Goal: Task Accomplishment & Management: Manage account settings

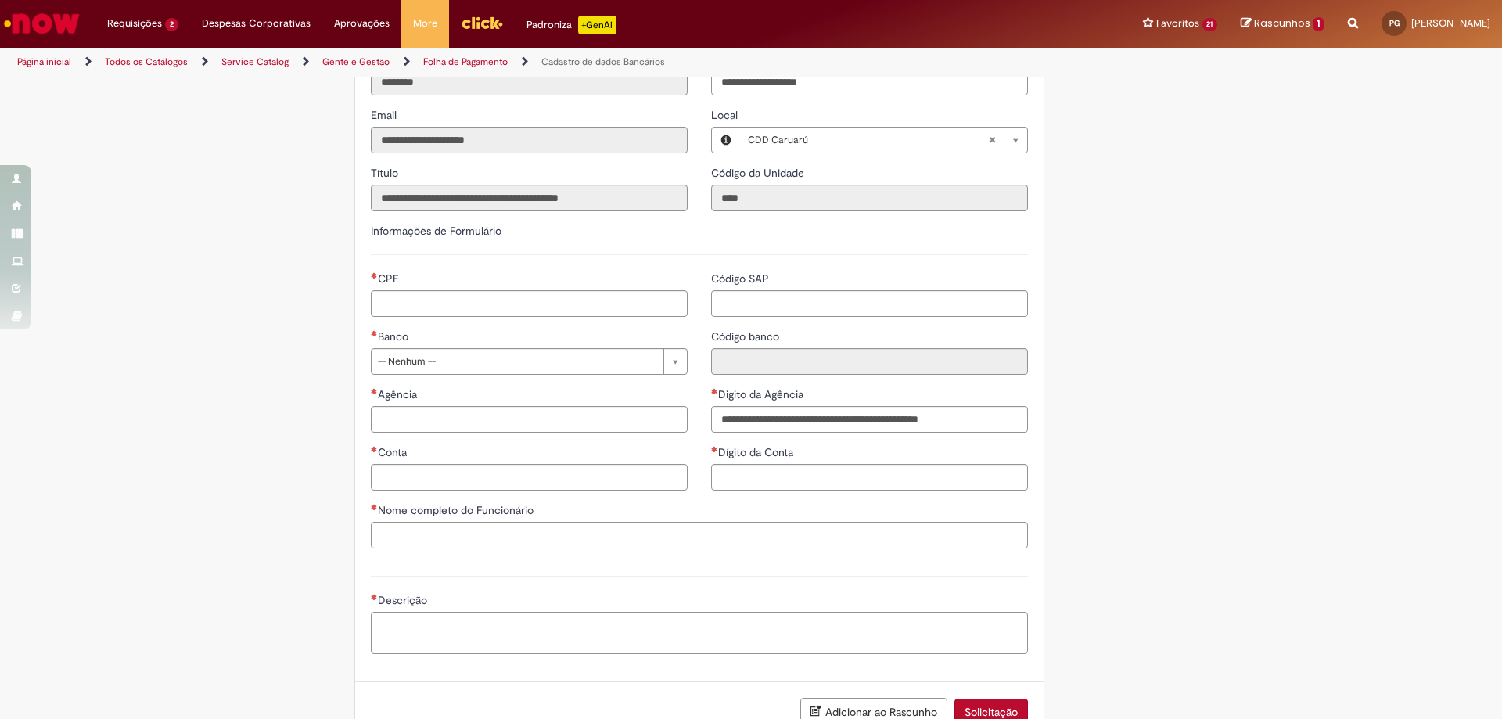
scroll to position [547, 0]
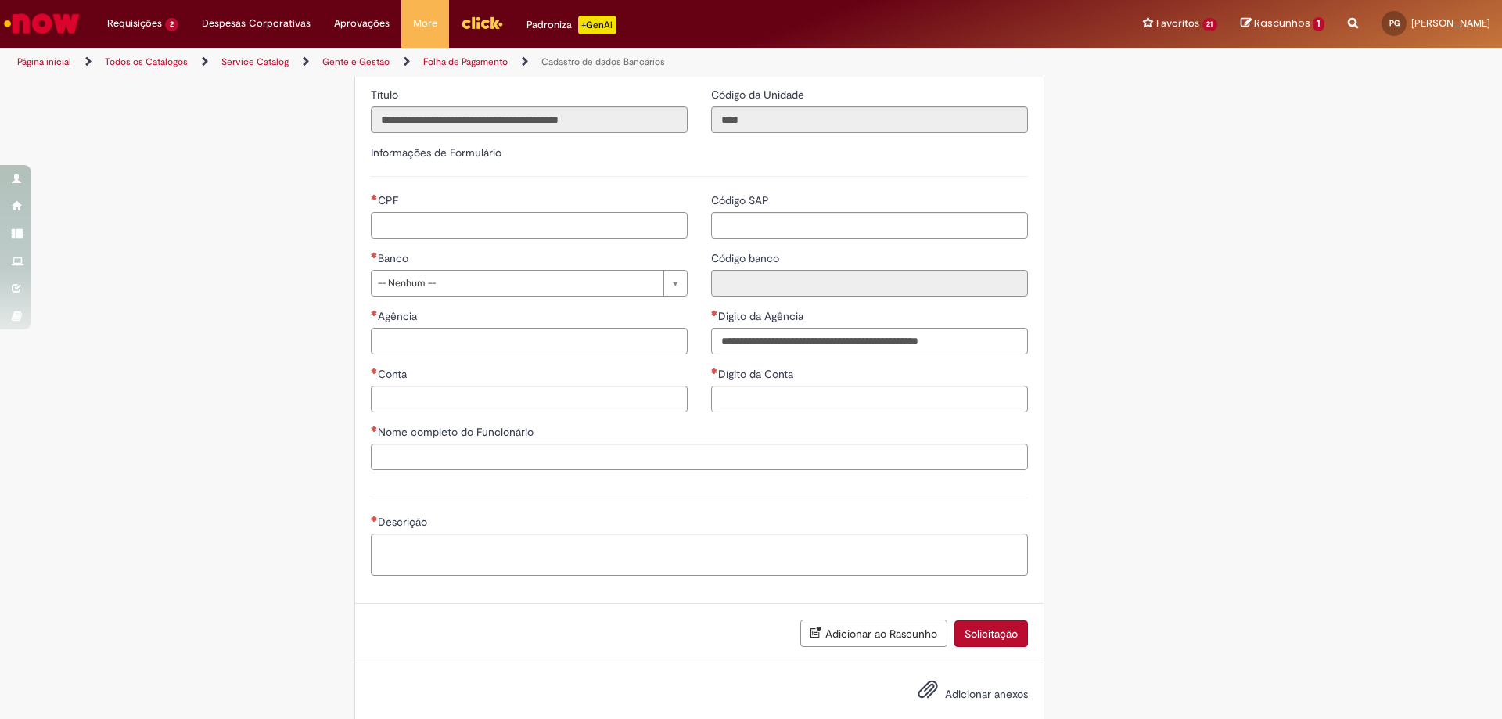
click at [439, 239] on input "CPF" at bounding box center [529, 225] width 317 height 27
click at [735, 239] on input "Código SAP" at bounding box center [869, 225] width 317 height 27
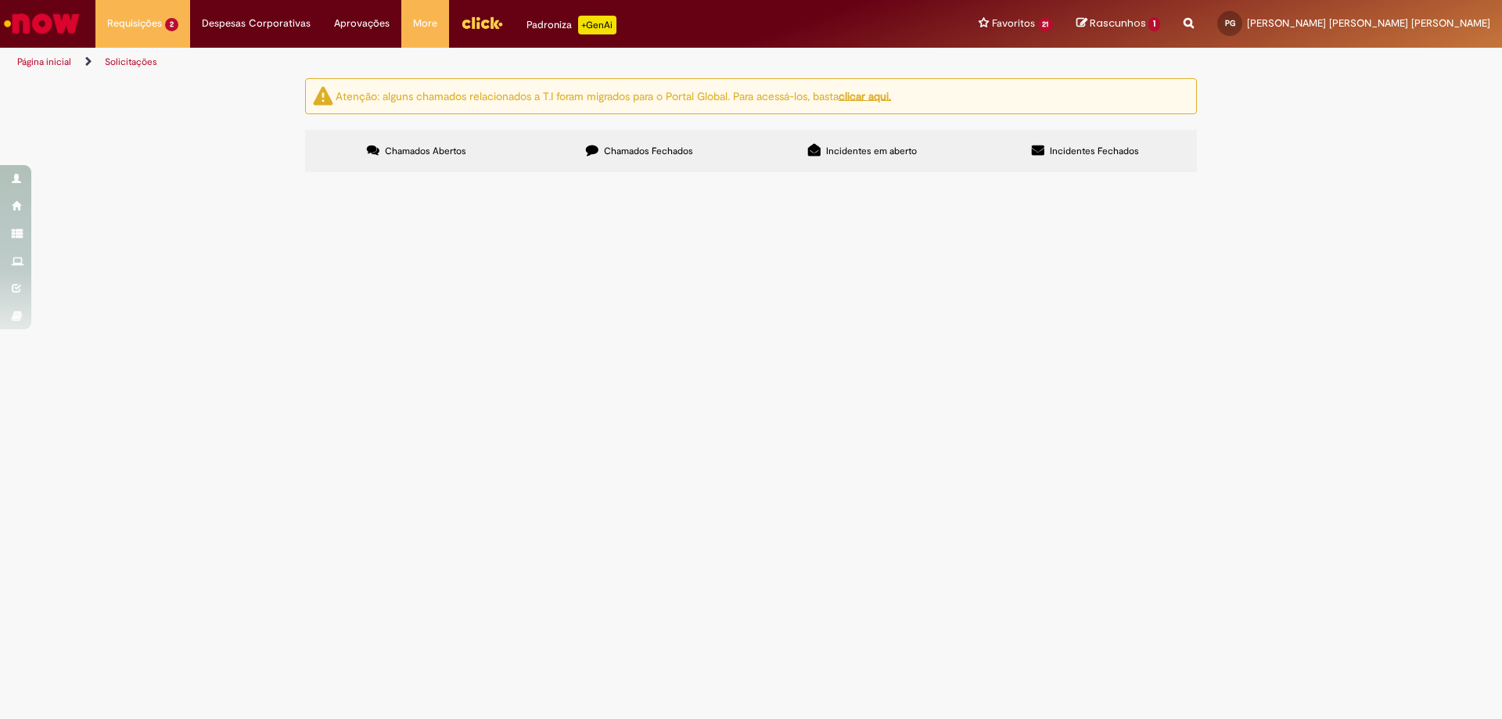
click at [0, 0] on span "Base do dia 27/08" at bounding box center [0, 0] width 0 height 0
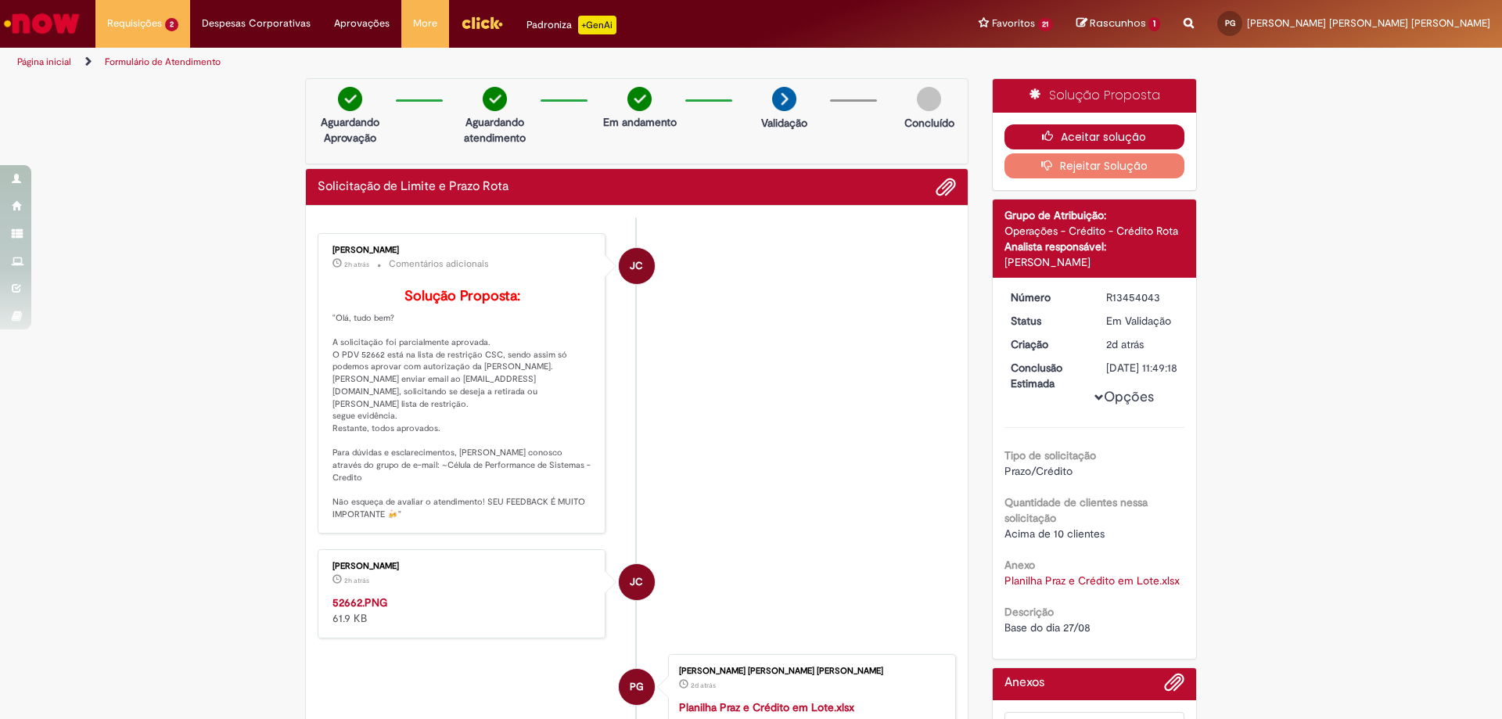
click at [1120, 135] on button "Aceitar solução" at bounding box center [1094, 136] width 181 height 25
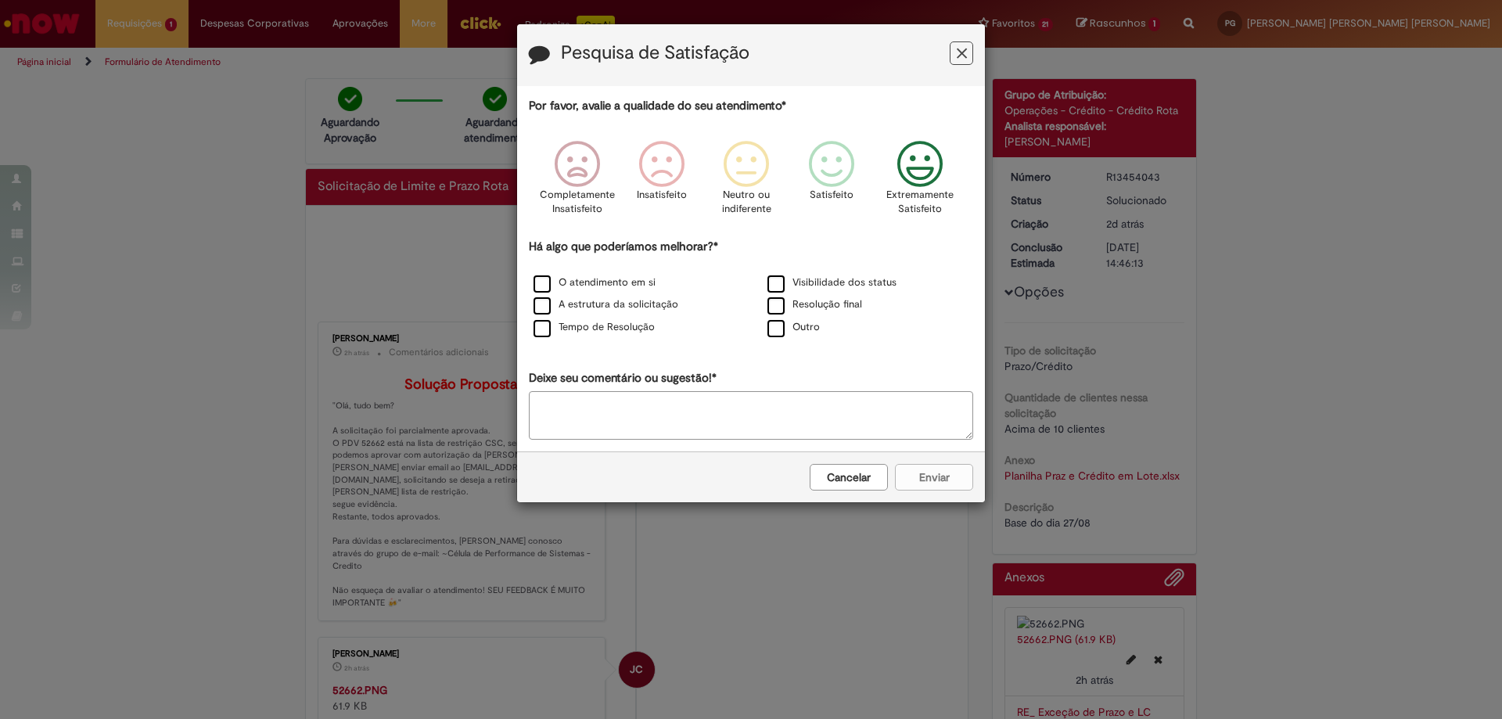
click at [907, 175] on icon "Feedback" at bounding box center [920, 164] width 59 height 47
drag, startPoint x: 779, startPoint y: 308, endPoint x: 863, endPoint y: 422, distance: 142.0
click at [779, 307] on label "Resolução final" at bounding box center [814, 304] width 95 height 15
click at [937, 480] on button "Enviar" at bounding box center [934, 477] width 78 height 27
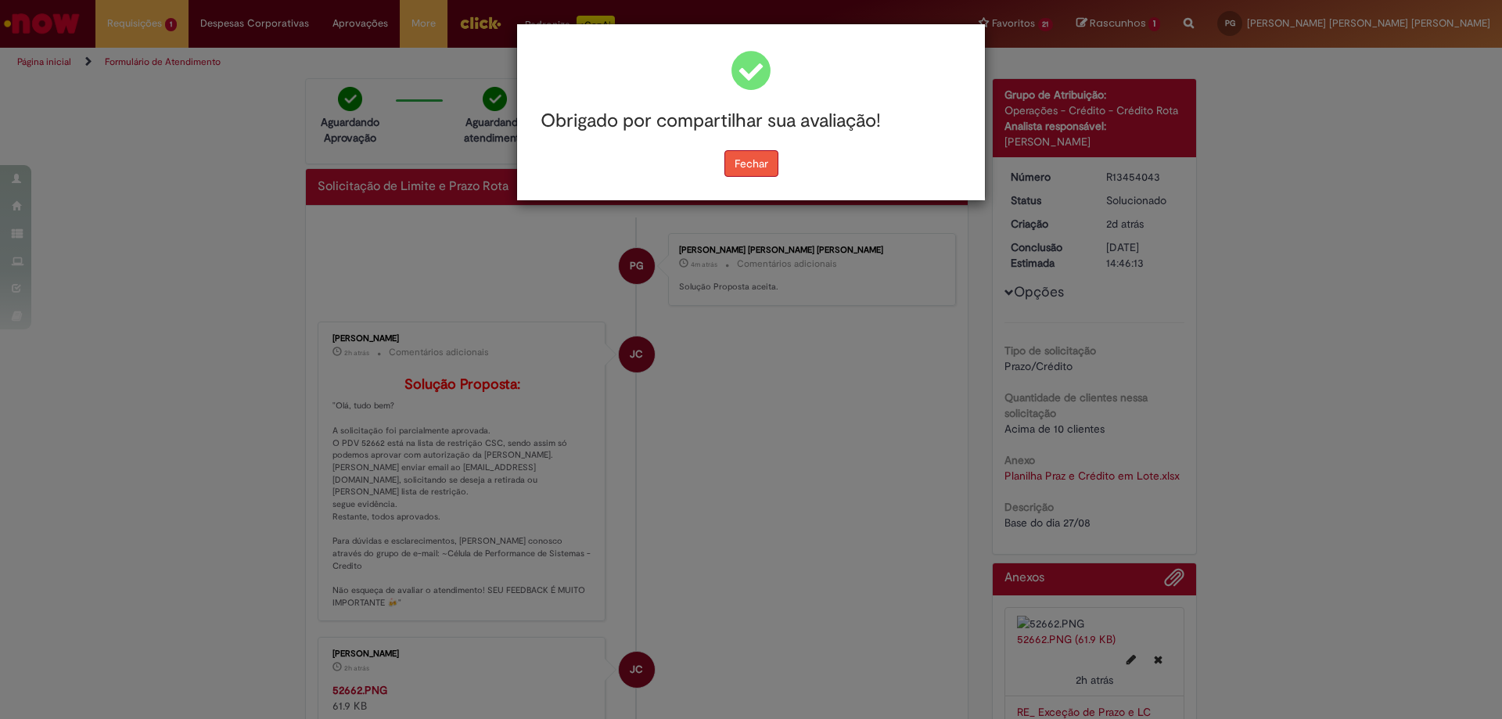
click at [733, 167] on button "Fechar" at bounding box center [751, 163] width 54 height 27
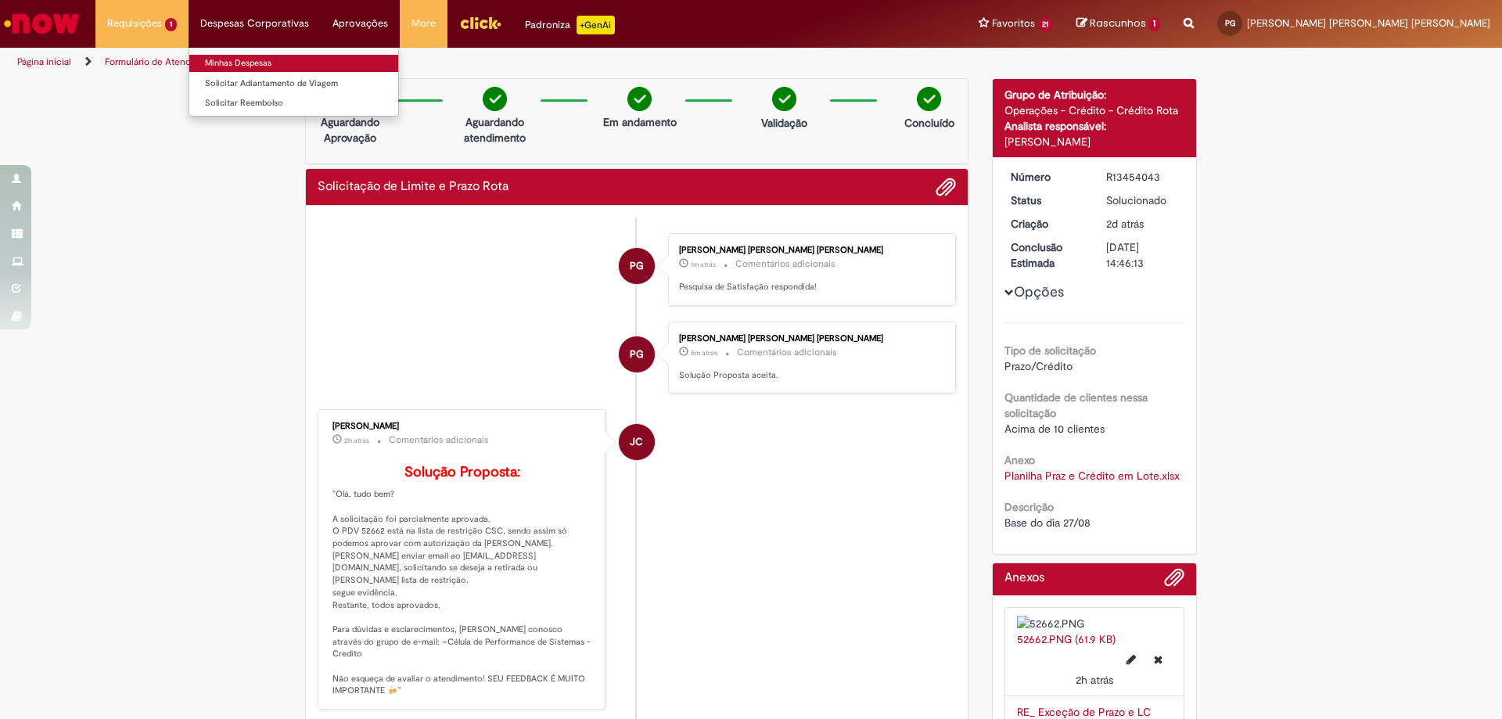
click at [253, 60] on link "Minhas Despesas" at bounding box center [293, 63] width 209 height 17
